Goal: Task Accomplishment & Management: Manage account settings

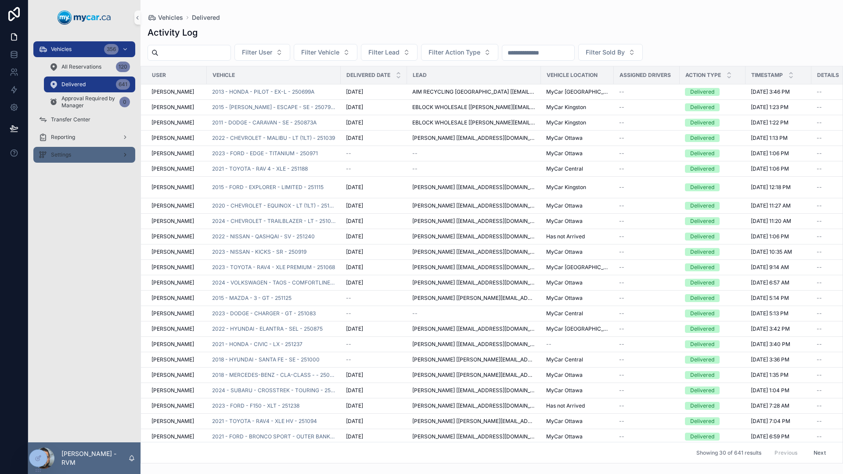
click at [73, 150] on div "Settings" at bounding box center [84, 155] width 91 height 14
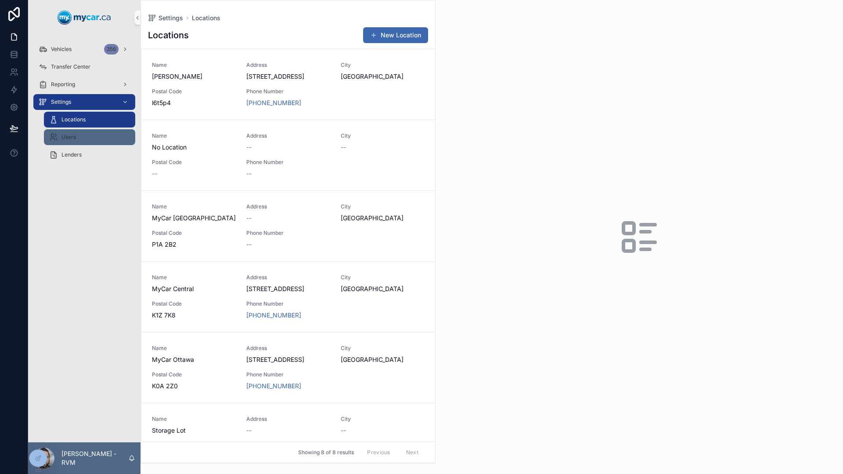
click at [70, 138] on span "Users" at bounding box center [68, 137] width 14 height 7
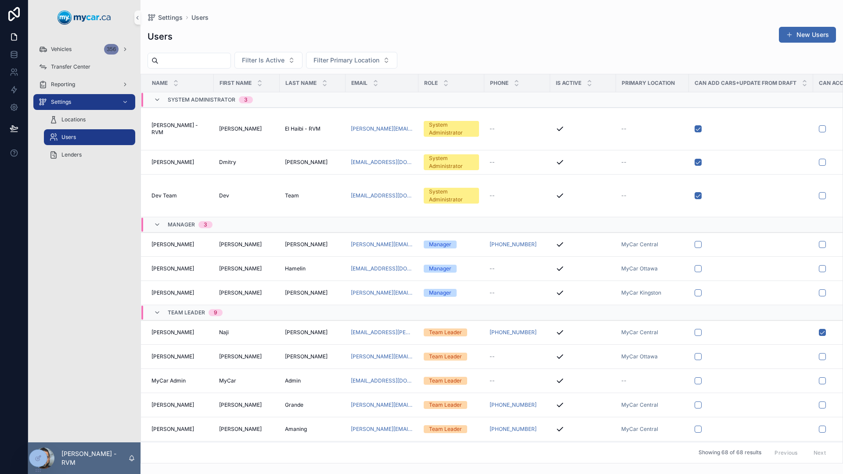
click at [218, 61] on input "scrollable content" at bounding box center [195, 60] width 72 height 12
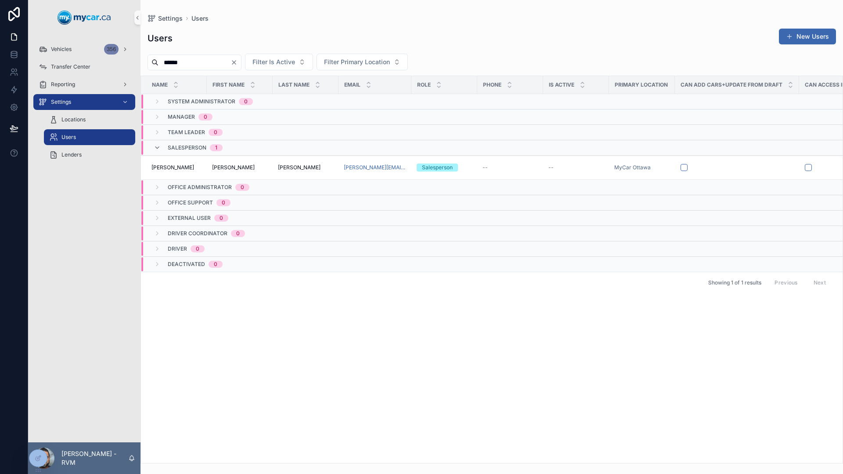
type input "******"
drag, startPoint x: 218, startPoint y: 61, endPoint x: 221, endPoint y: 166, distance: 105.0
click at [221, 166] on span "[PERSON_NAME]" at bounding box center [233, 167] width 43 height 7
click at [175, 168] on span "[PERSON_NAME]" at bounding box center [173, 167] width 43 height 7
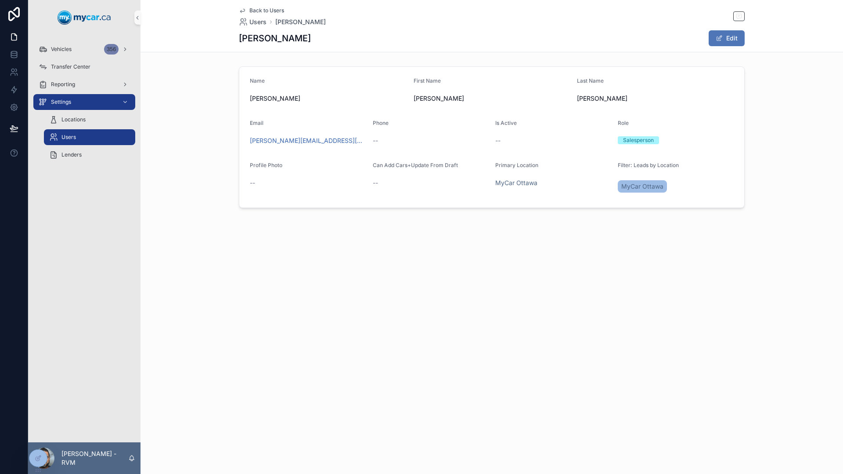
click at [729, 35] on button "Edit" at bounding box center [727, 38] width 36 height 16
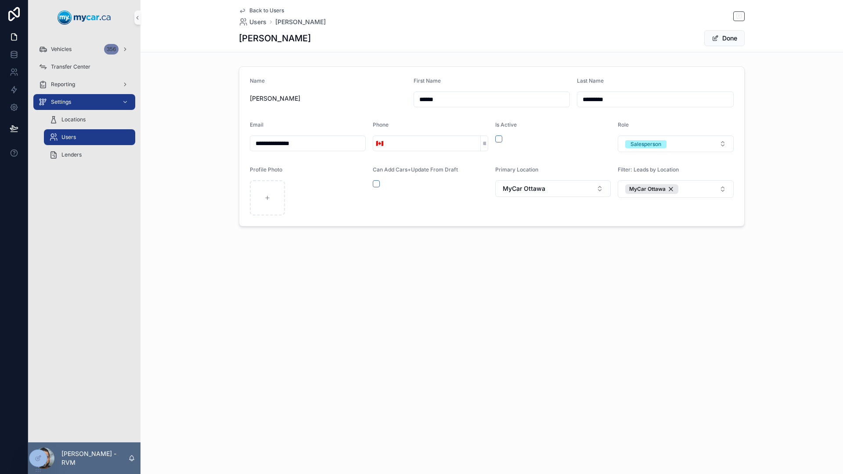
click at [259, 98] on span "[PERSON_NAME]" at bounding box center [328, 98] width 157 height 9
click at [264, 99] on span "[PERSON_NAME]" at bounding box center [328, 98] width 157 height 9
type input "******"
click at [718, 42] on button "Done" at bounding box center [725, 38] width 40 height 16
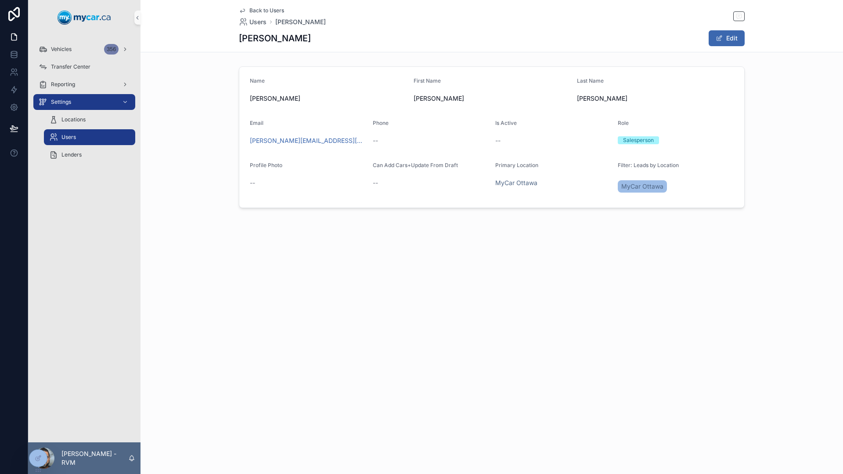
click at [247, 9] on link "Back to Users" at bounding box center [261, 10] width 45 height 7
